Goal: Information Seeking & Learning: Learn about a topic

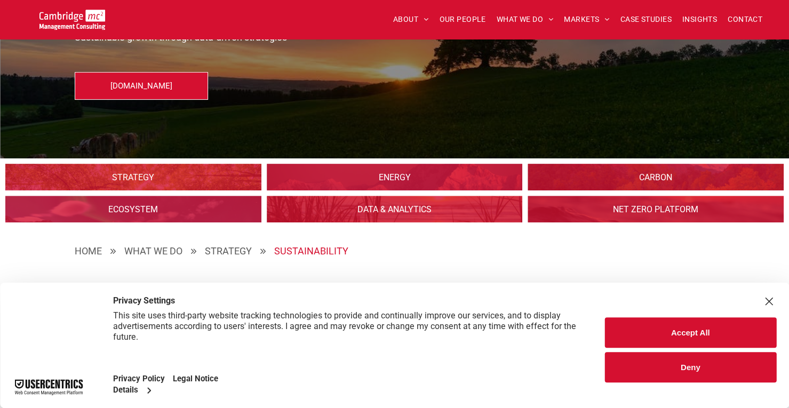
scroll to position [107, 0]
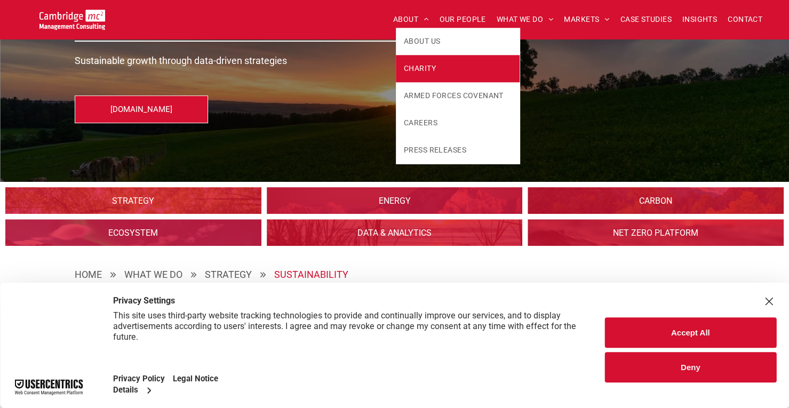
click at [413, 66] on span "CHARITY" at bounding box center [420, 68] width 32 height 11
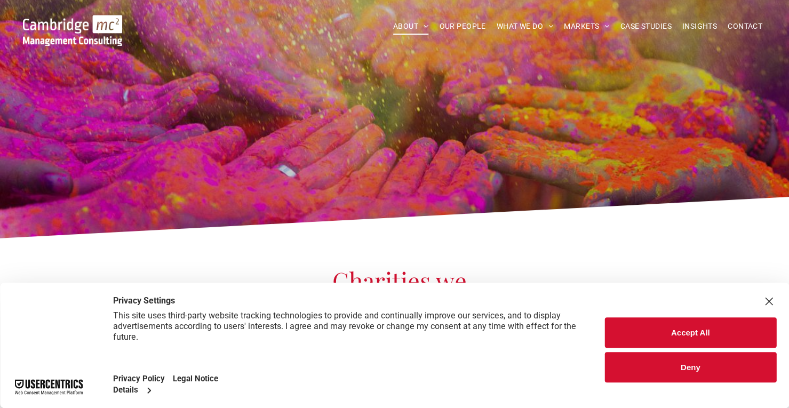
scroll to position [160, 0]
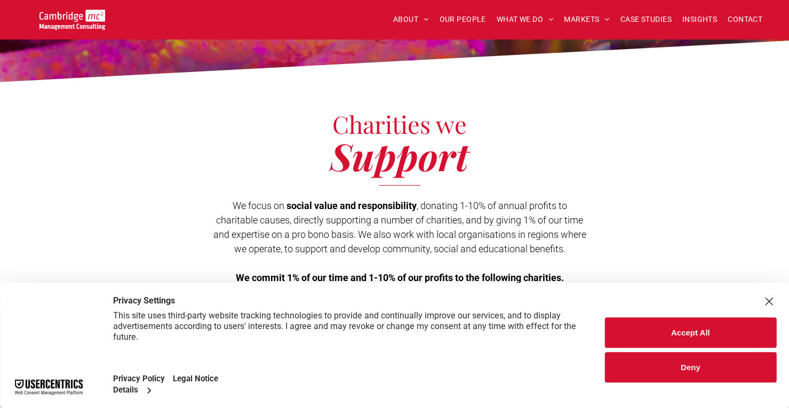
click at [741, 368] on button "Deny" at bounding box center [690, 367] width 172 height 30
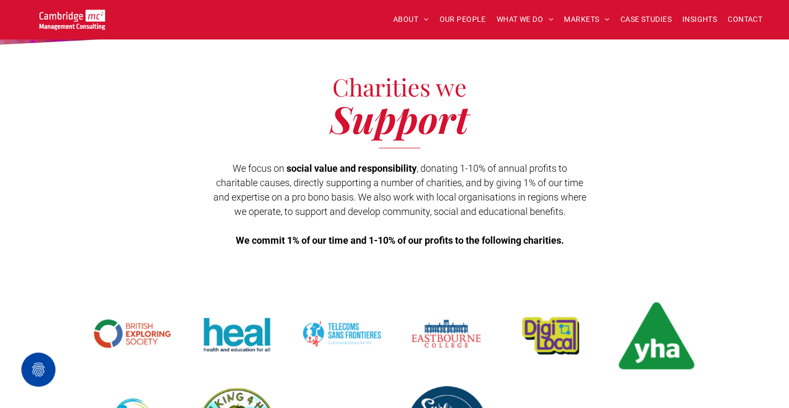
scroll to position [213, 0]
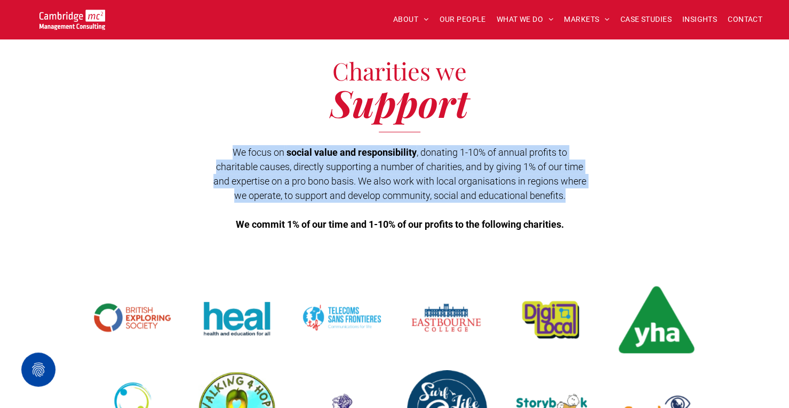
drag, startPoint x: 567, startPoint y: 197, endPoint x: 218, endPoint y: 155, distance: 352.3
click at [218, 155] on p "We focus on social value and responsibility , donating 1-10% of annual profits …" at bounding box center [400, 174] width 378 height 58
copy p "We focus on social value and responsibility , donating 1-10% of annual profits …"
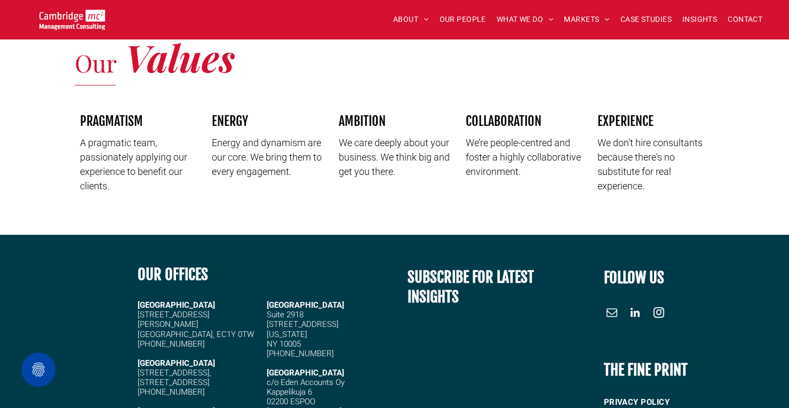
scroll to position [853, 0]
